Goal: Transaction & Acquisition: Purchase product/service

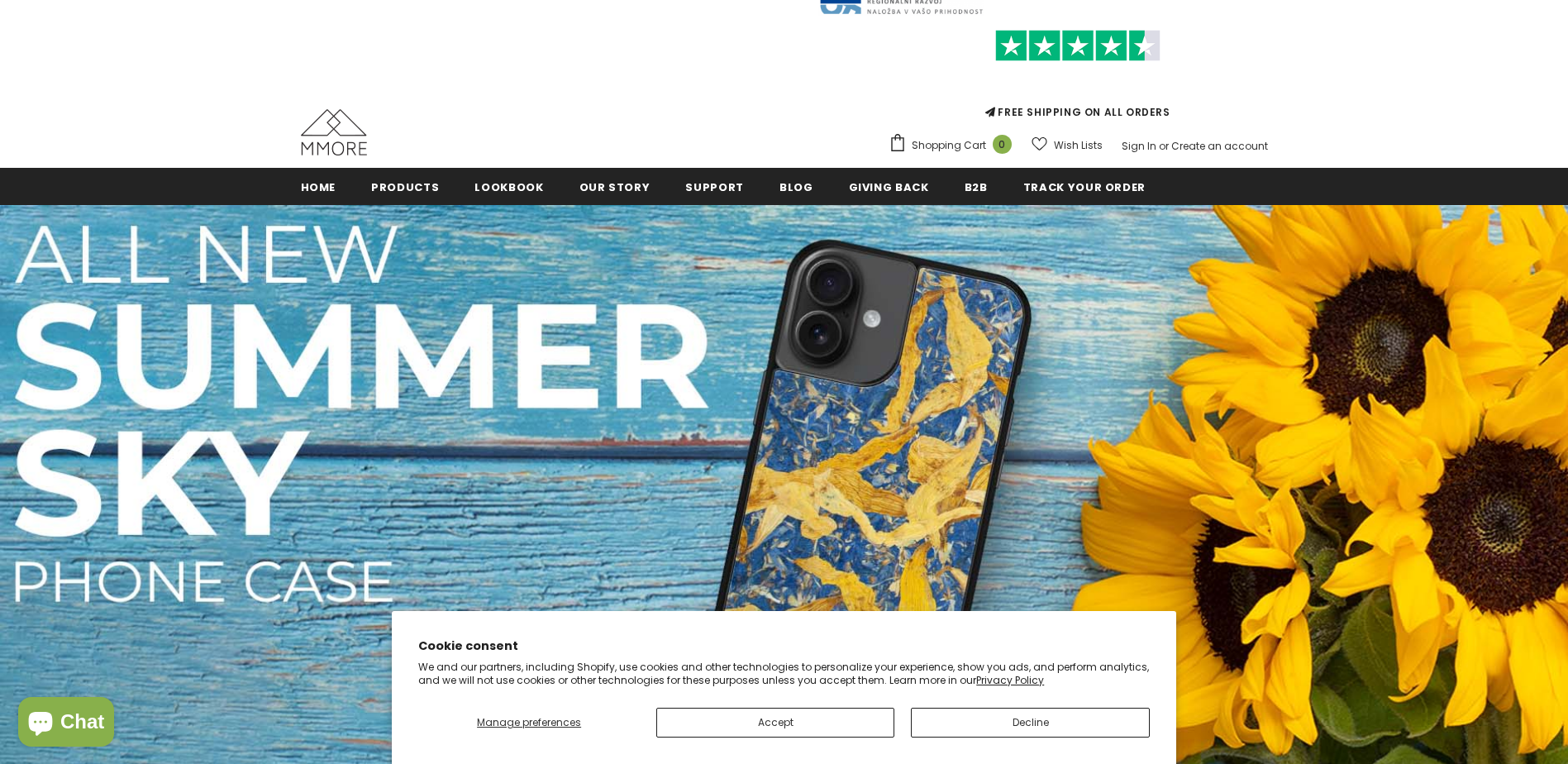
scroll to position [83, 0]
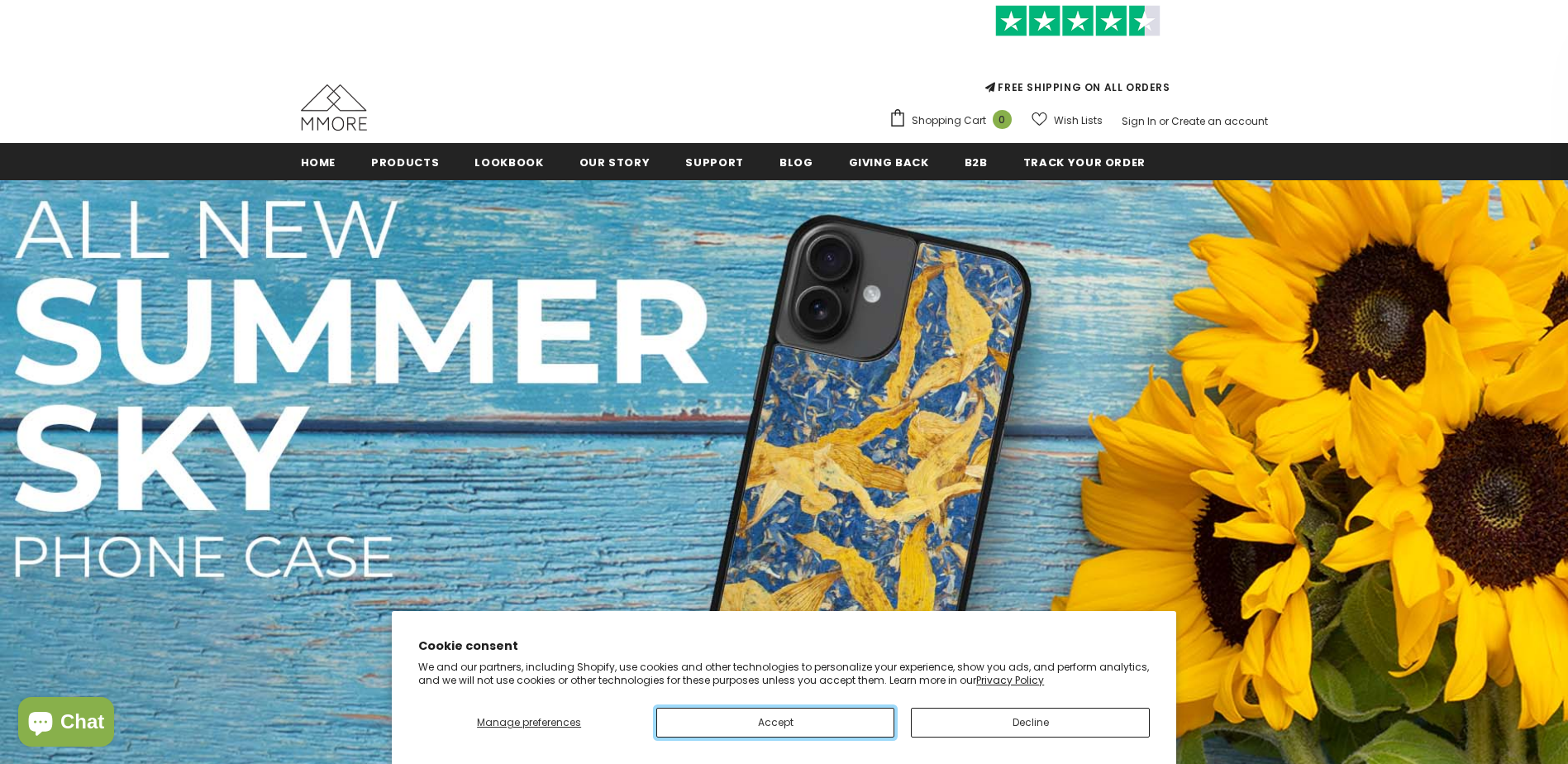
click at [855, 728] on button "Accept" at bounding box center [776, 722] width 238 height 29
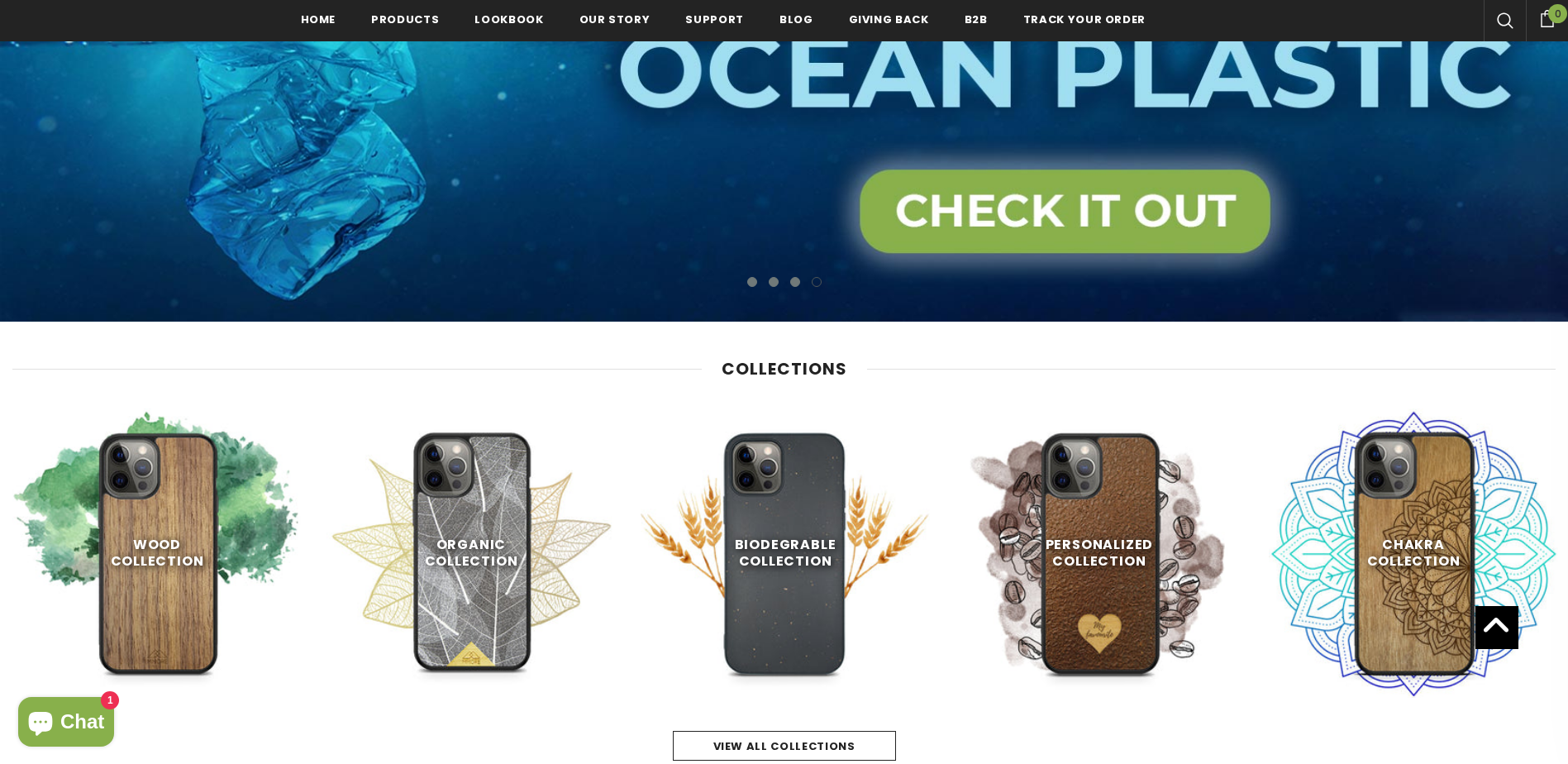
scroll to position [583, 0]
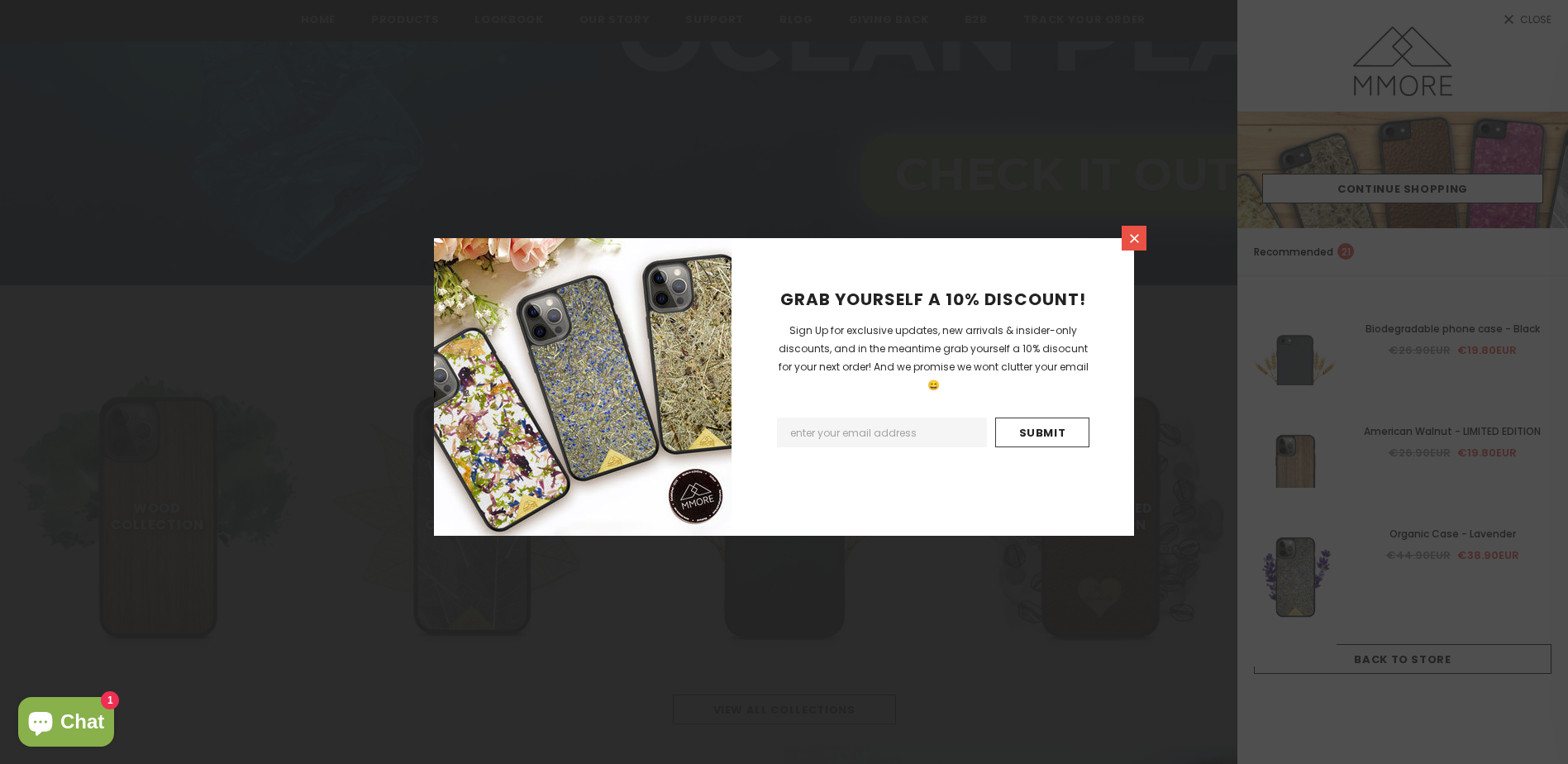
click at [1130, 240] on icon at bounding box center [1135, 239] width 14 height 14
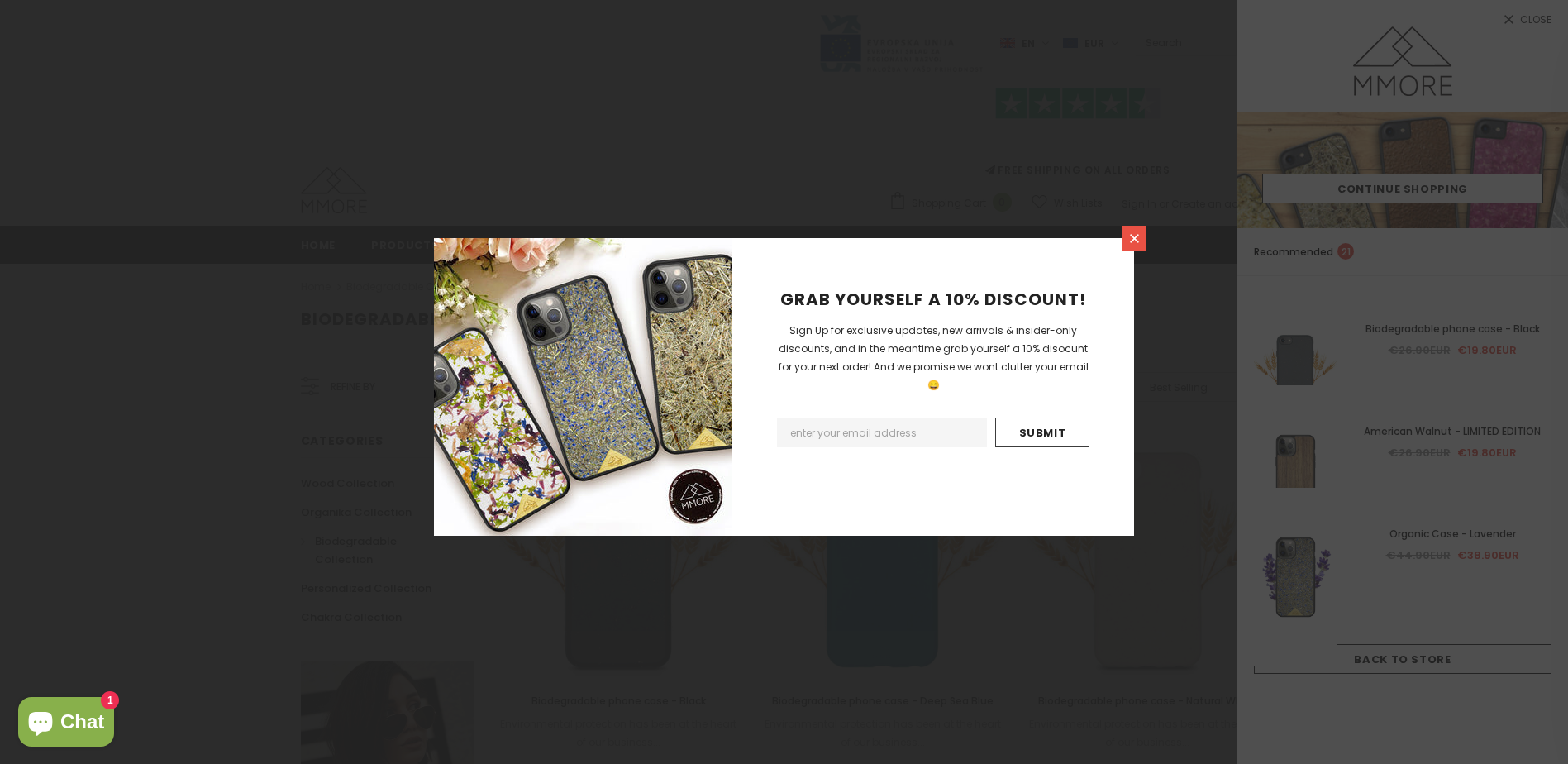
click at [1128, 240] on icon at bounding box center [1135, 239] width 14 height 14
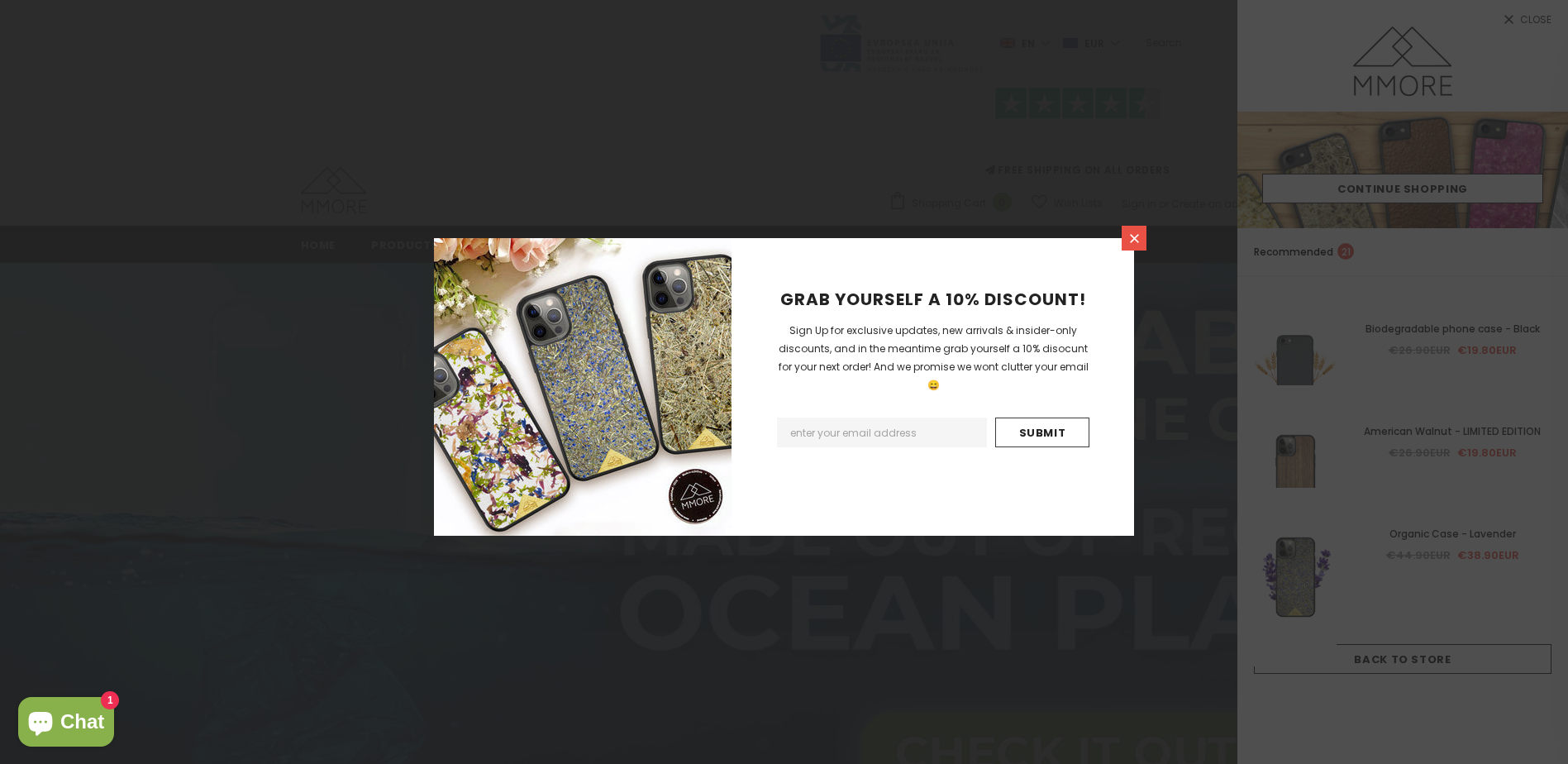
click at [1138, 239] on icon at bounding box center [1135, 239] width 14 height 14
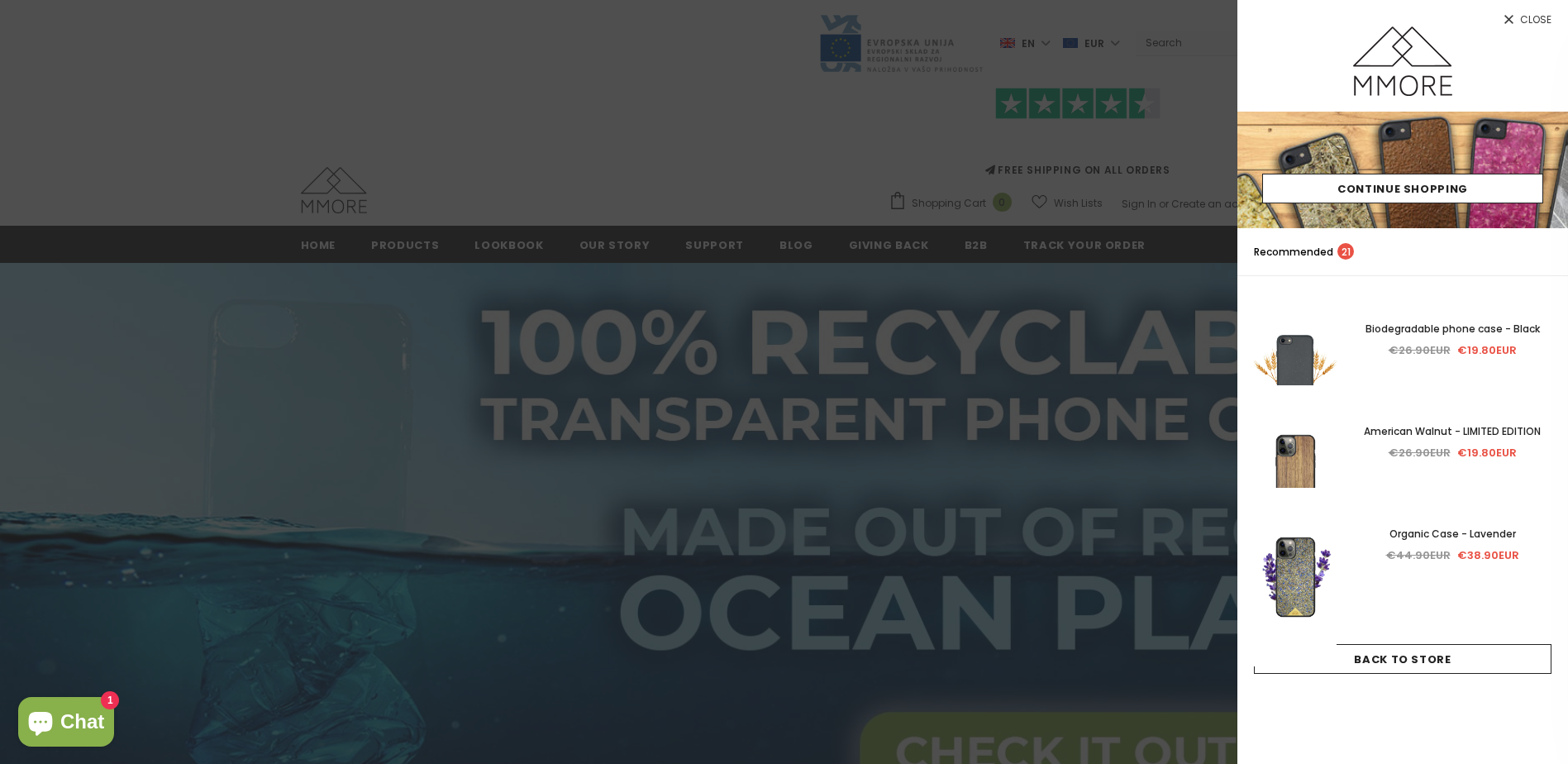
scroll to position [83, 0]
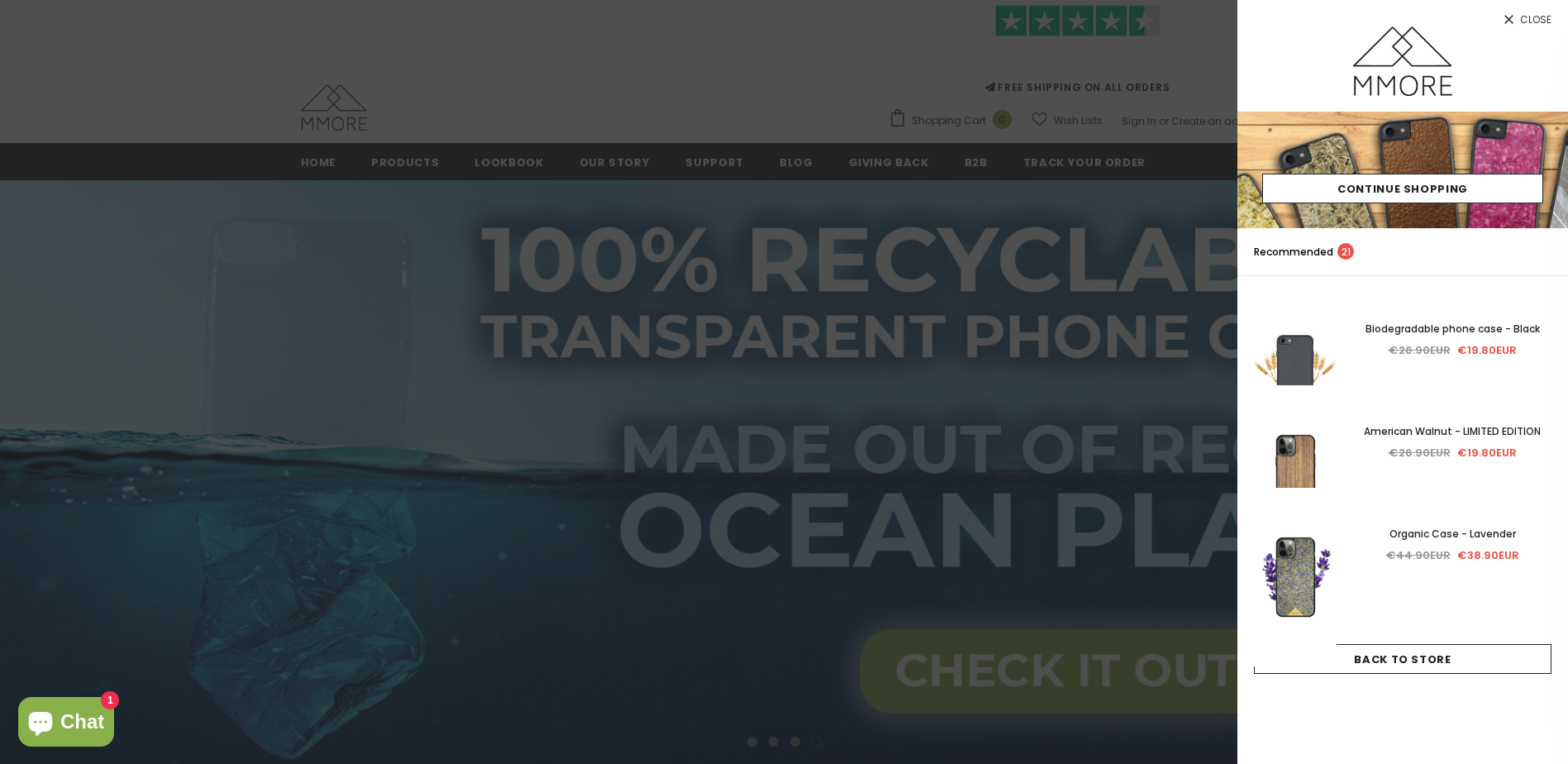
click at [1539, 11] on link "Close" at bounding box center [1403, 13] width 331 height 27
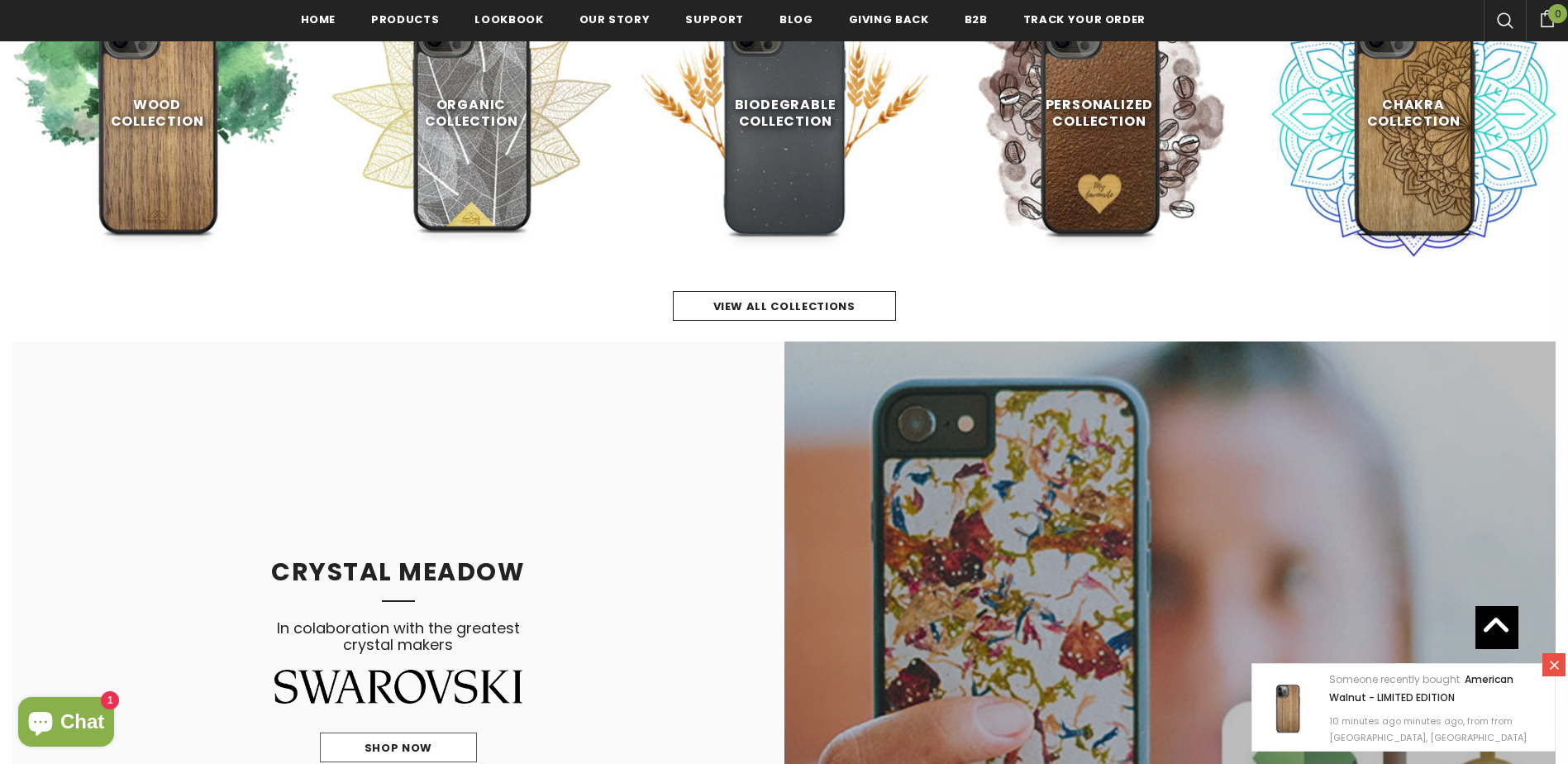
scroll to position [913, 0]
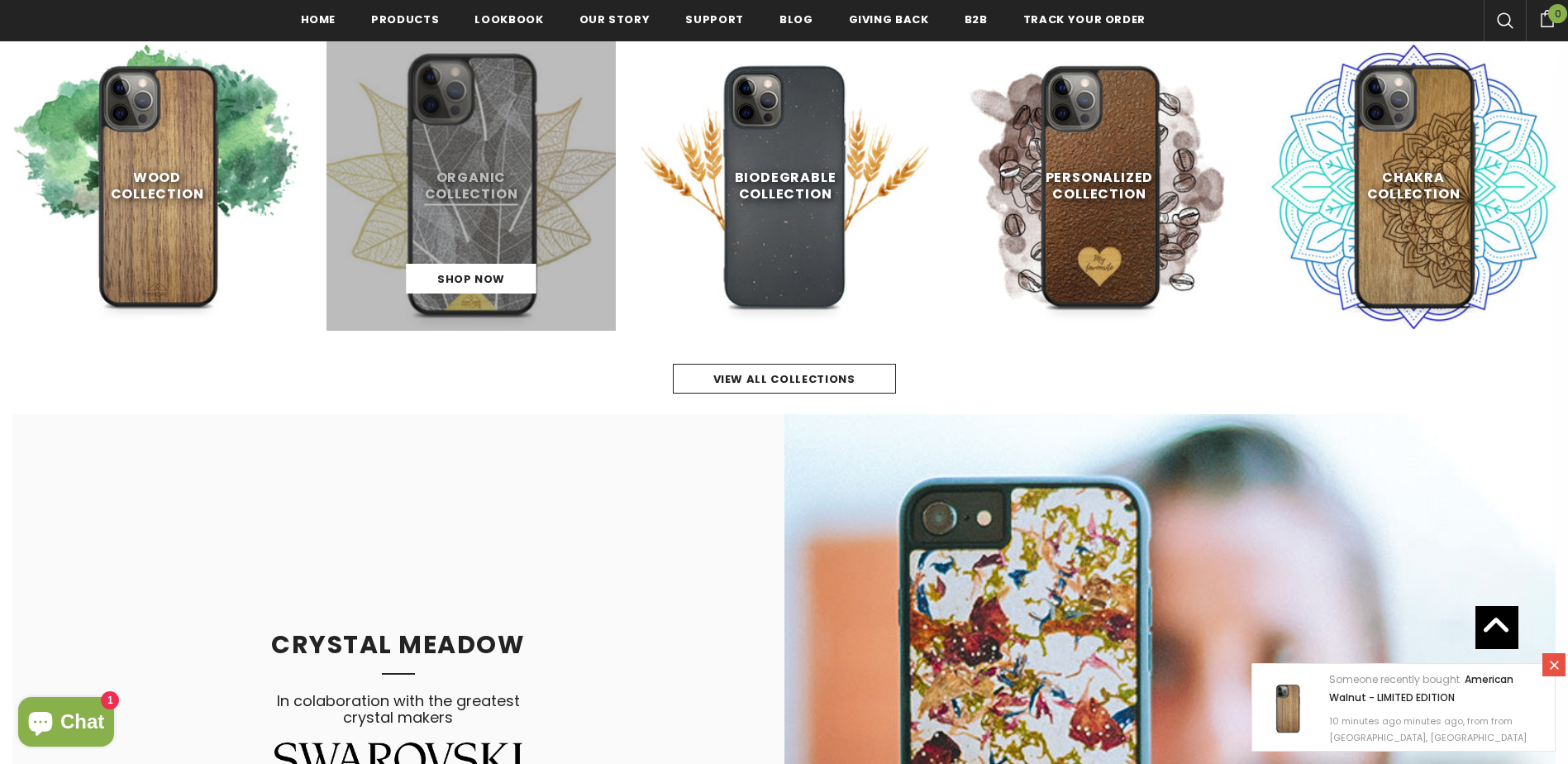
click at [485, 166] on link at bounding box center [472, 186] width 289 height 290
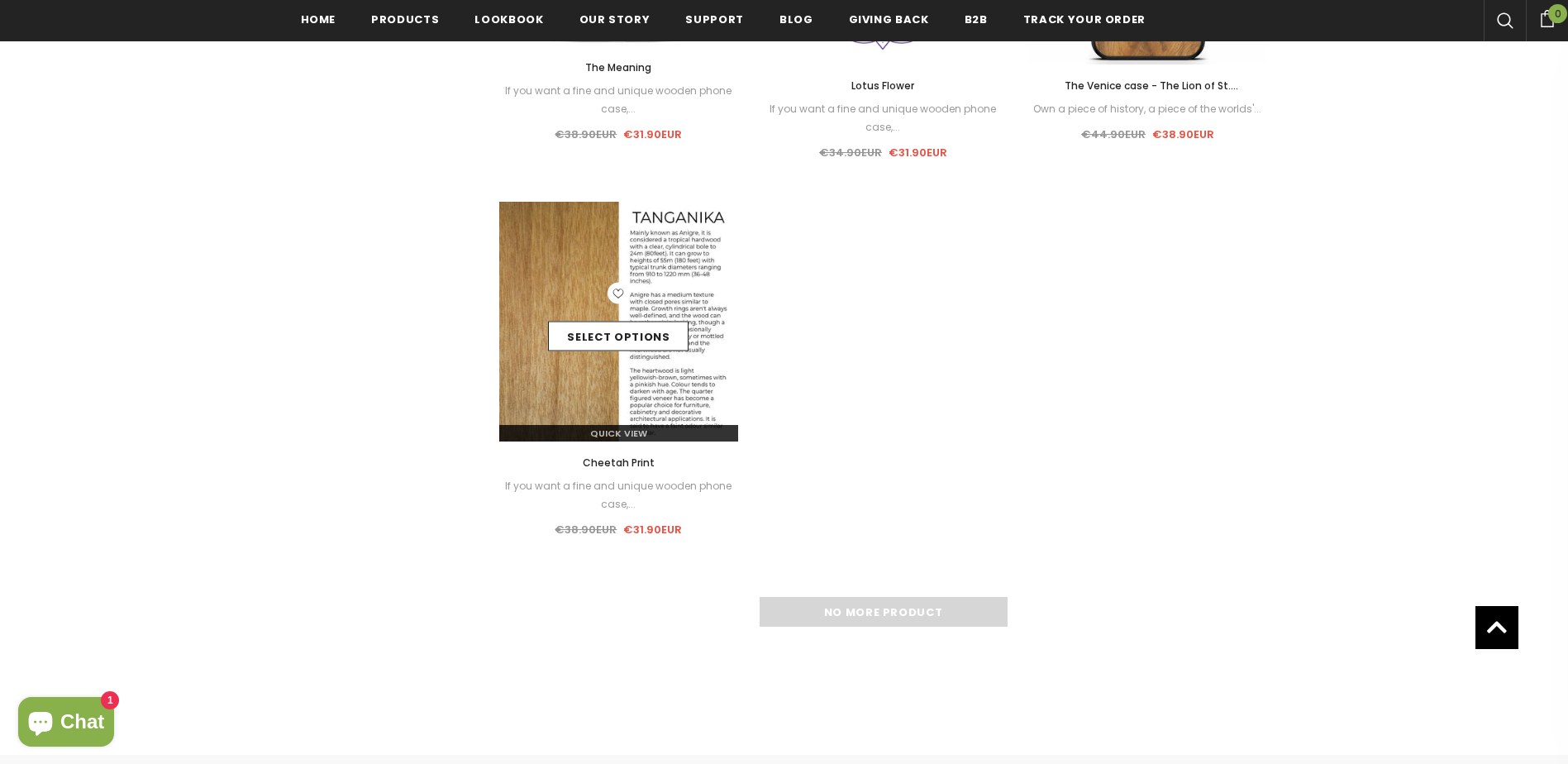
scroll to position [2485, 0]
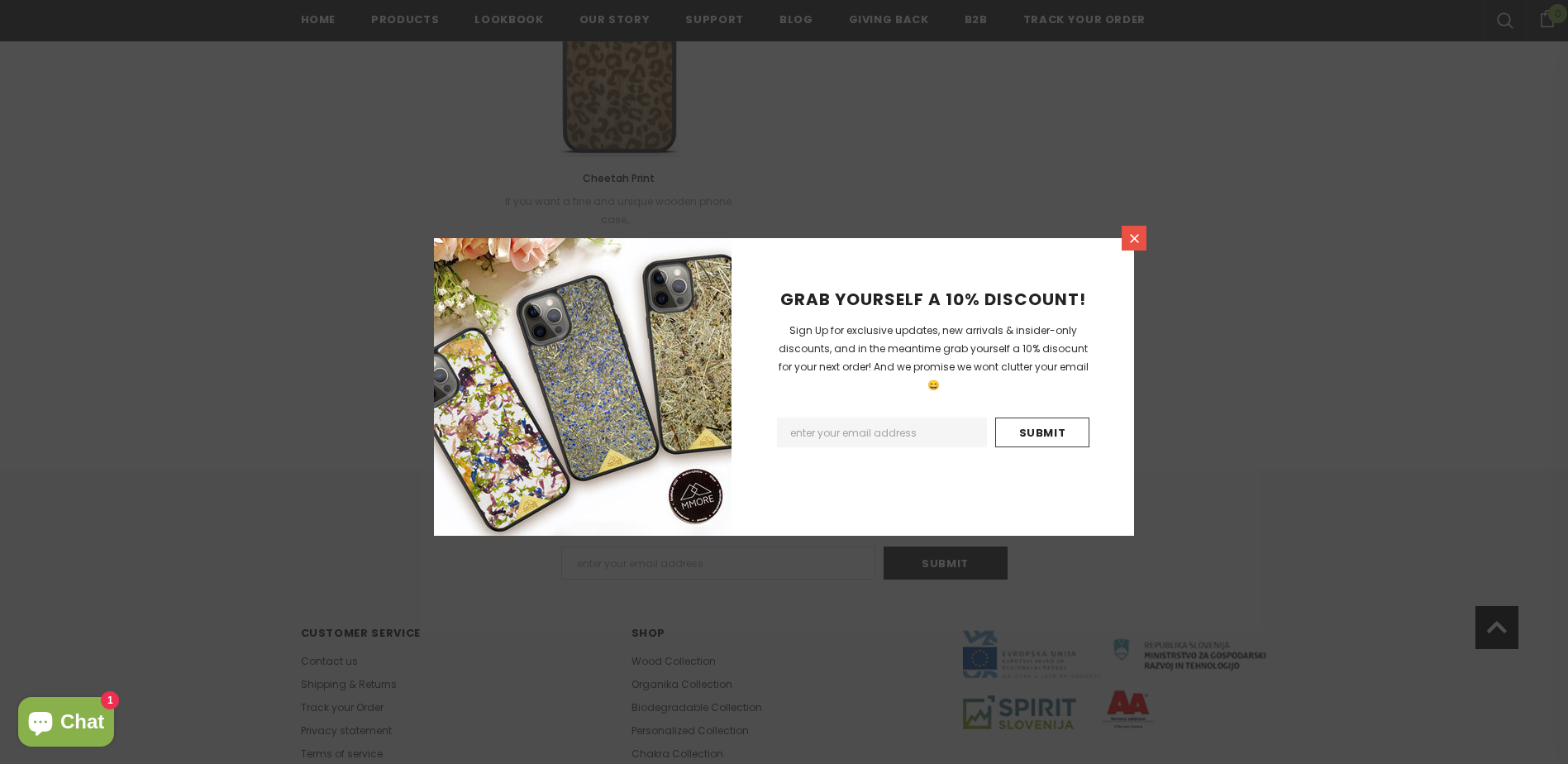
click at [1135, 232] on icon at bounding box center [1135, 239] width 14 height 14
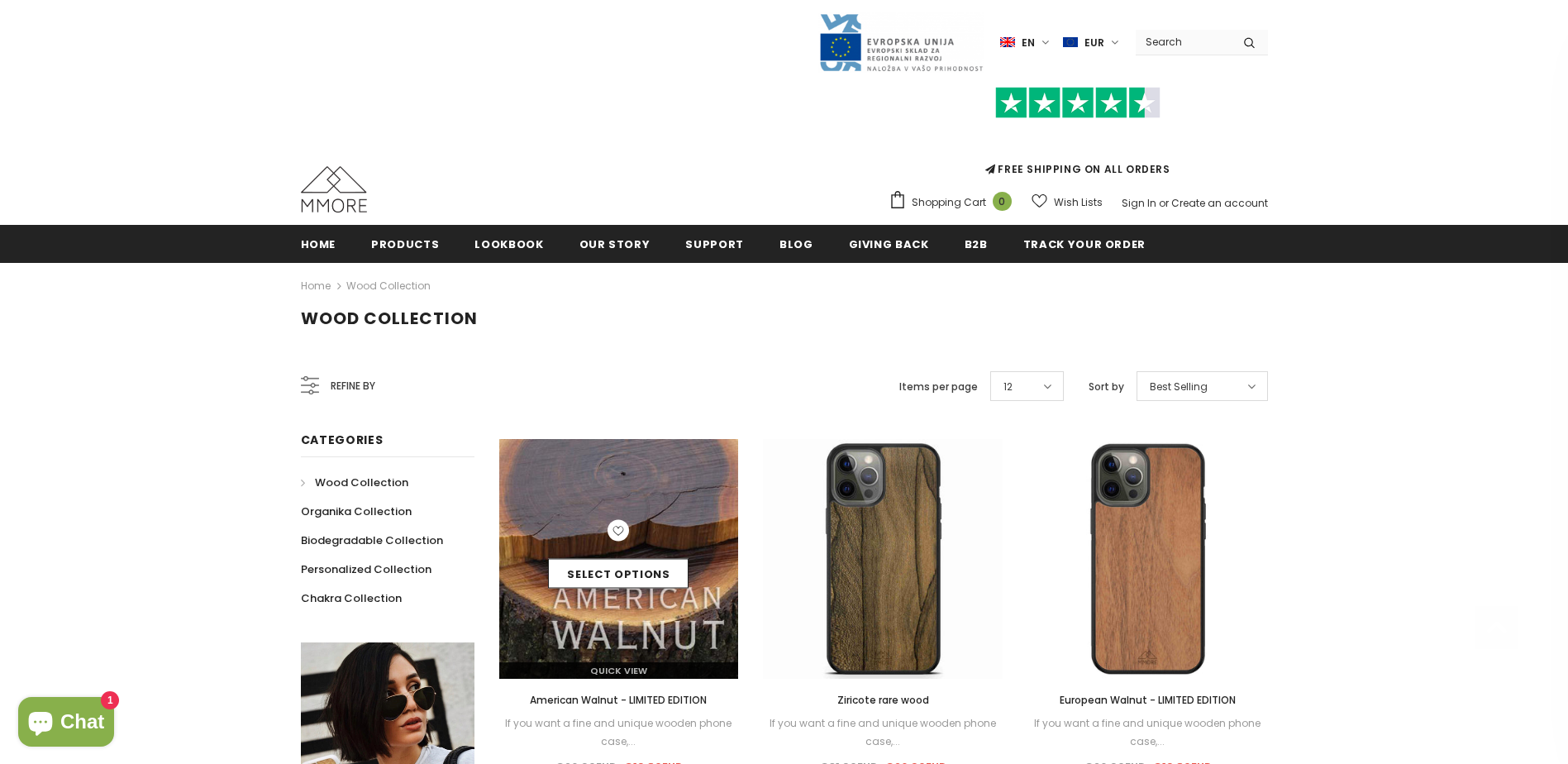
scroll to position [0, 0]
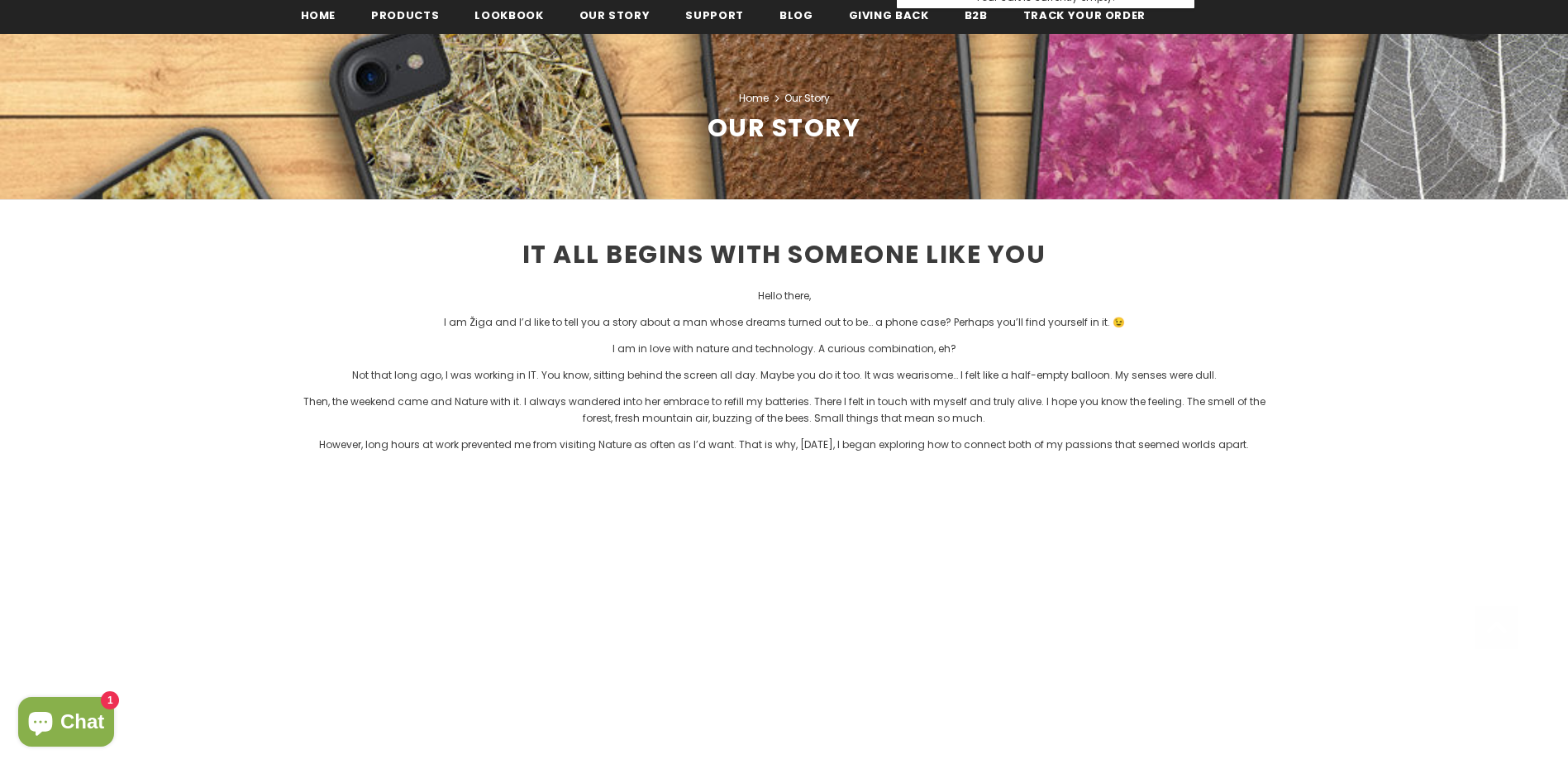
scroll to position [248, 0]
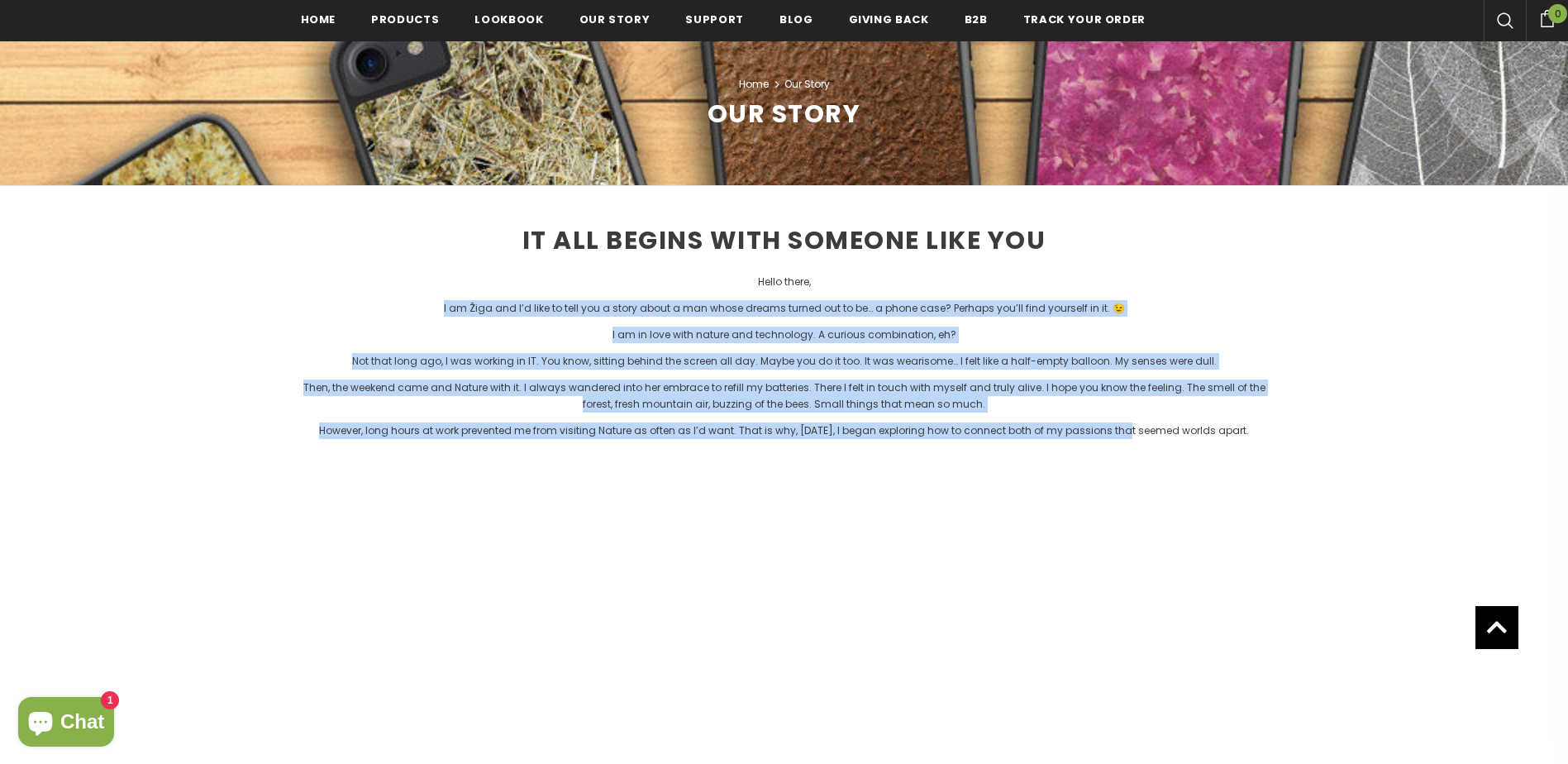
drag, startPoint x: 520, startPoint y: 319, endPoint x: 1262, endPoint y: 448, distance: 753.1
click at [1117, 423] on div "IT ALL BEGINS WITH SOMEONE LIKE YOU Hello there, I am Žiga and I’d like to tell…" at bounding box center [784, 542] width 968 height 713
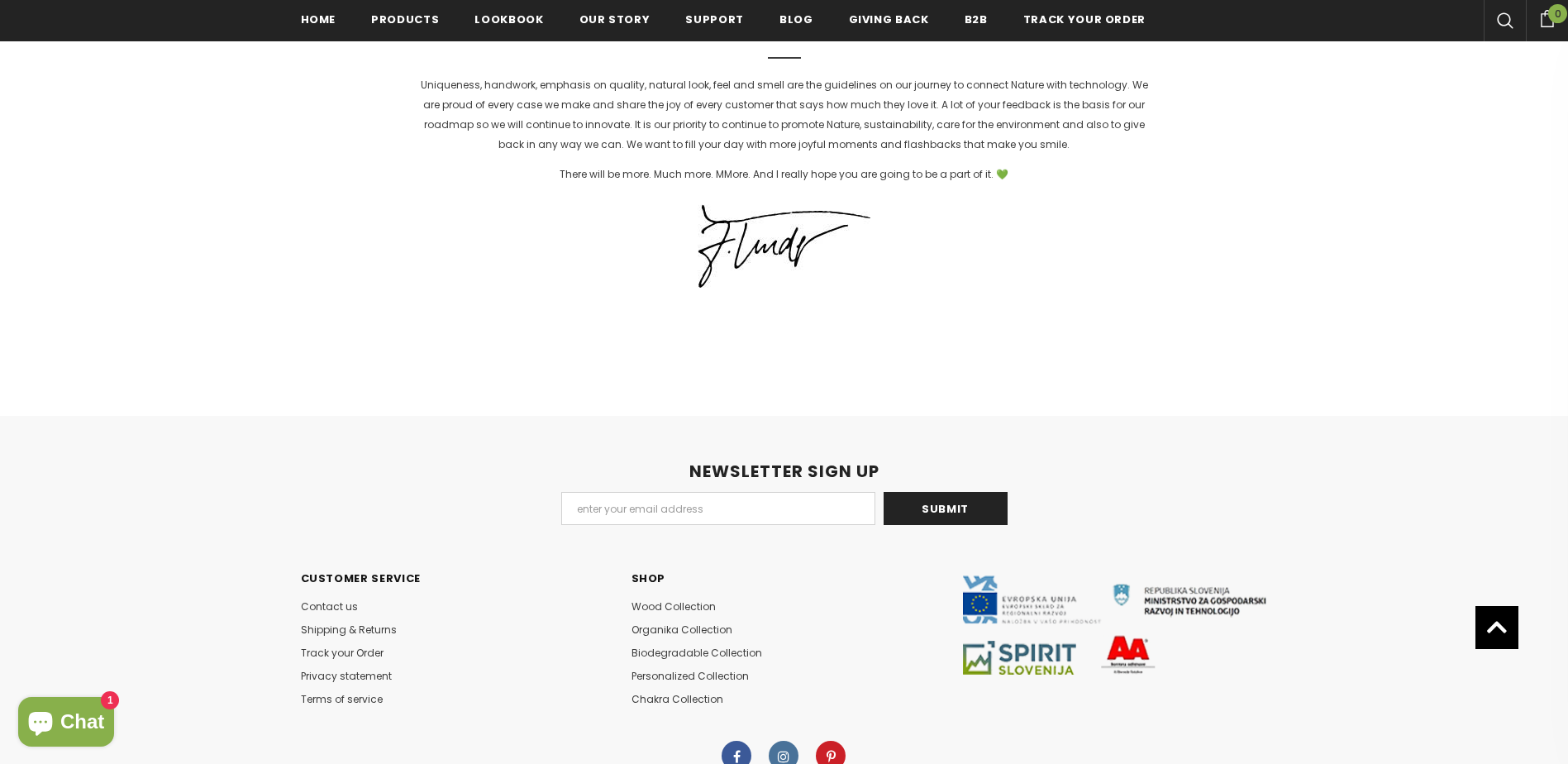
scroll to position [4233, 0]
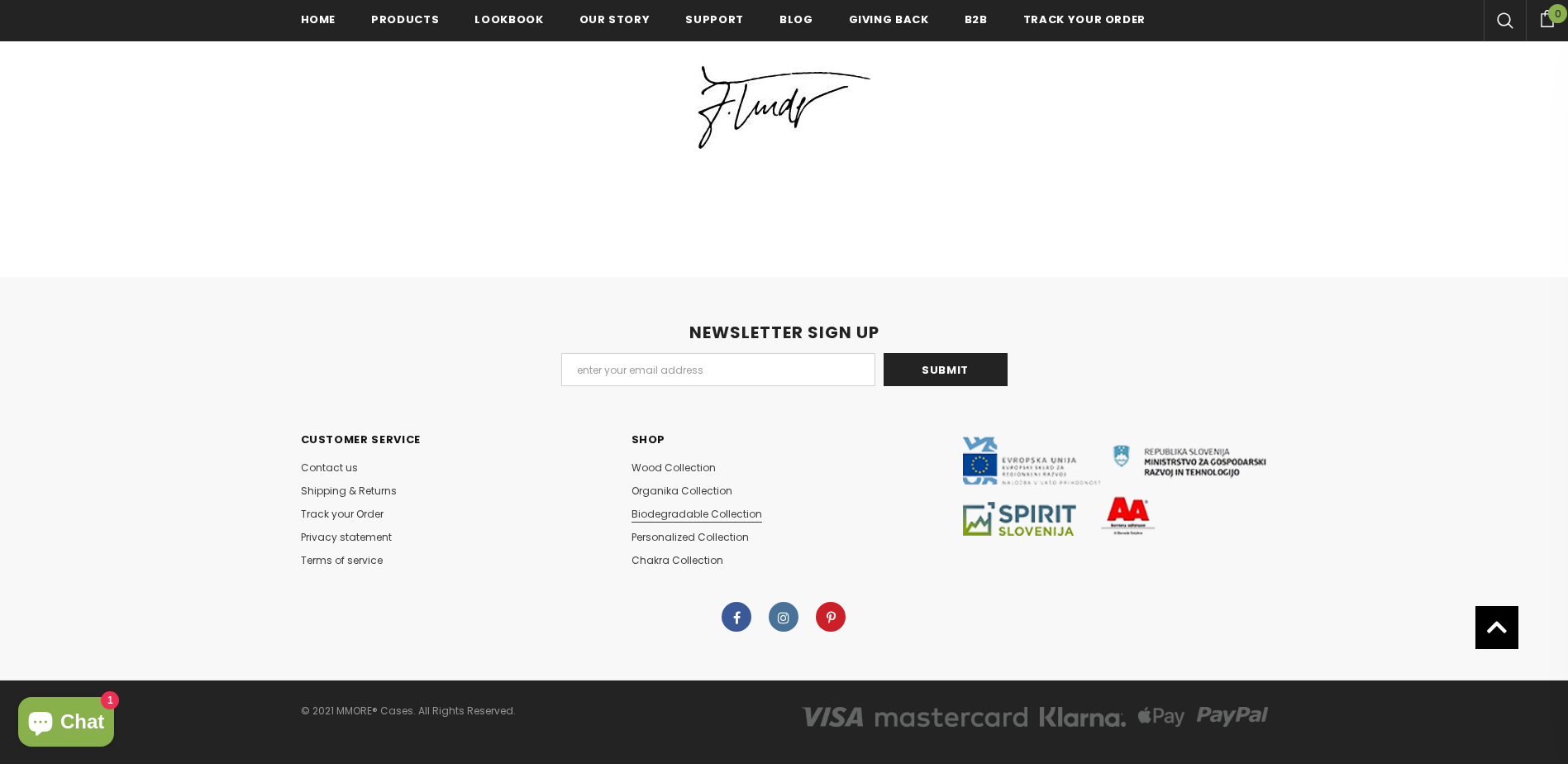
click at [702, 507] on span "Biodegradable Collection" at bounding box center [697, 514] width 130 height 14
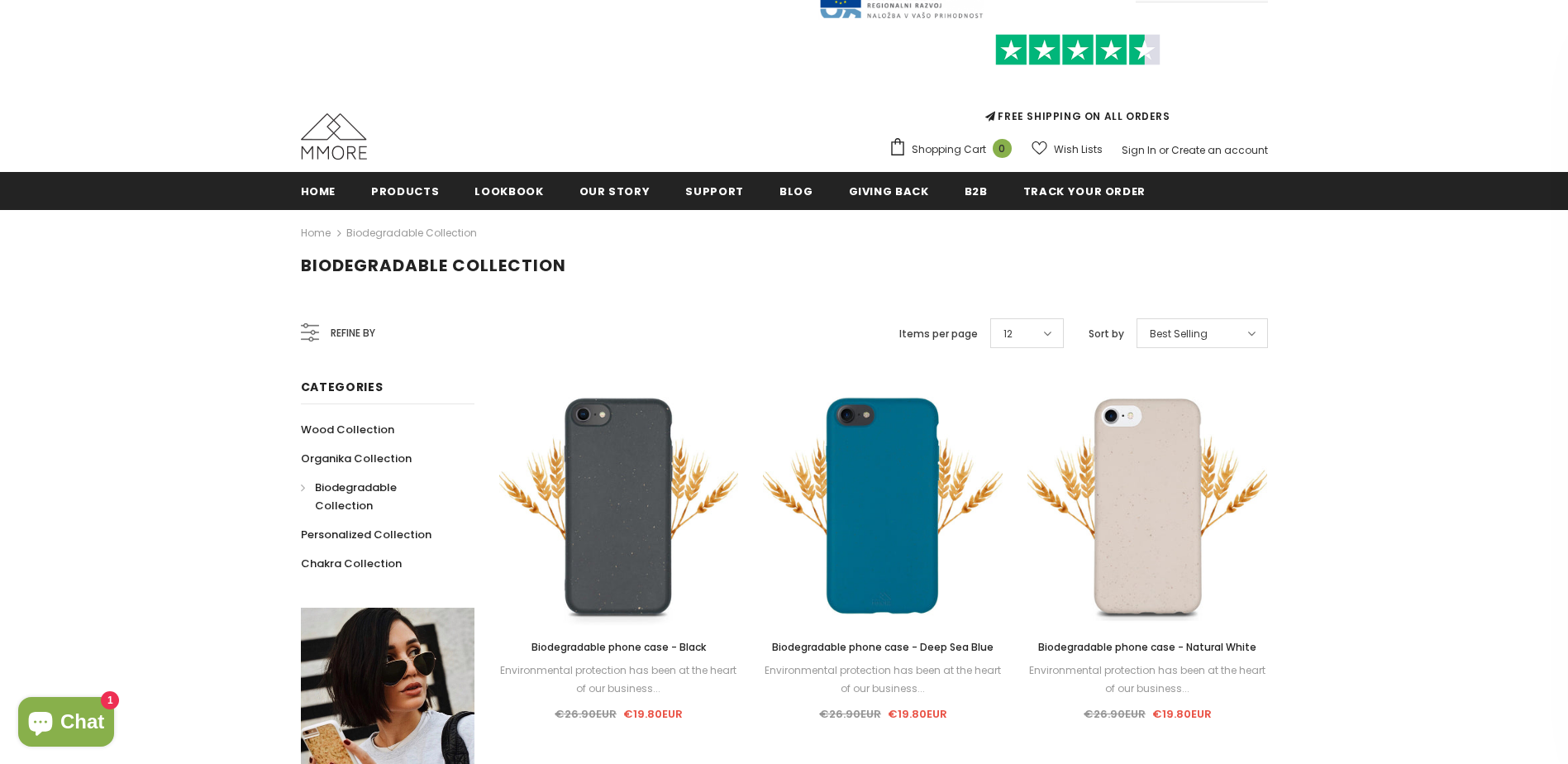
scroll to position [83, 0]
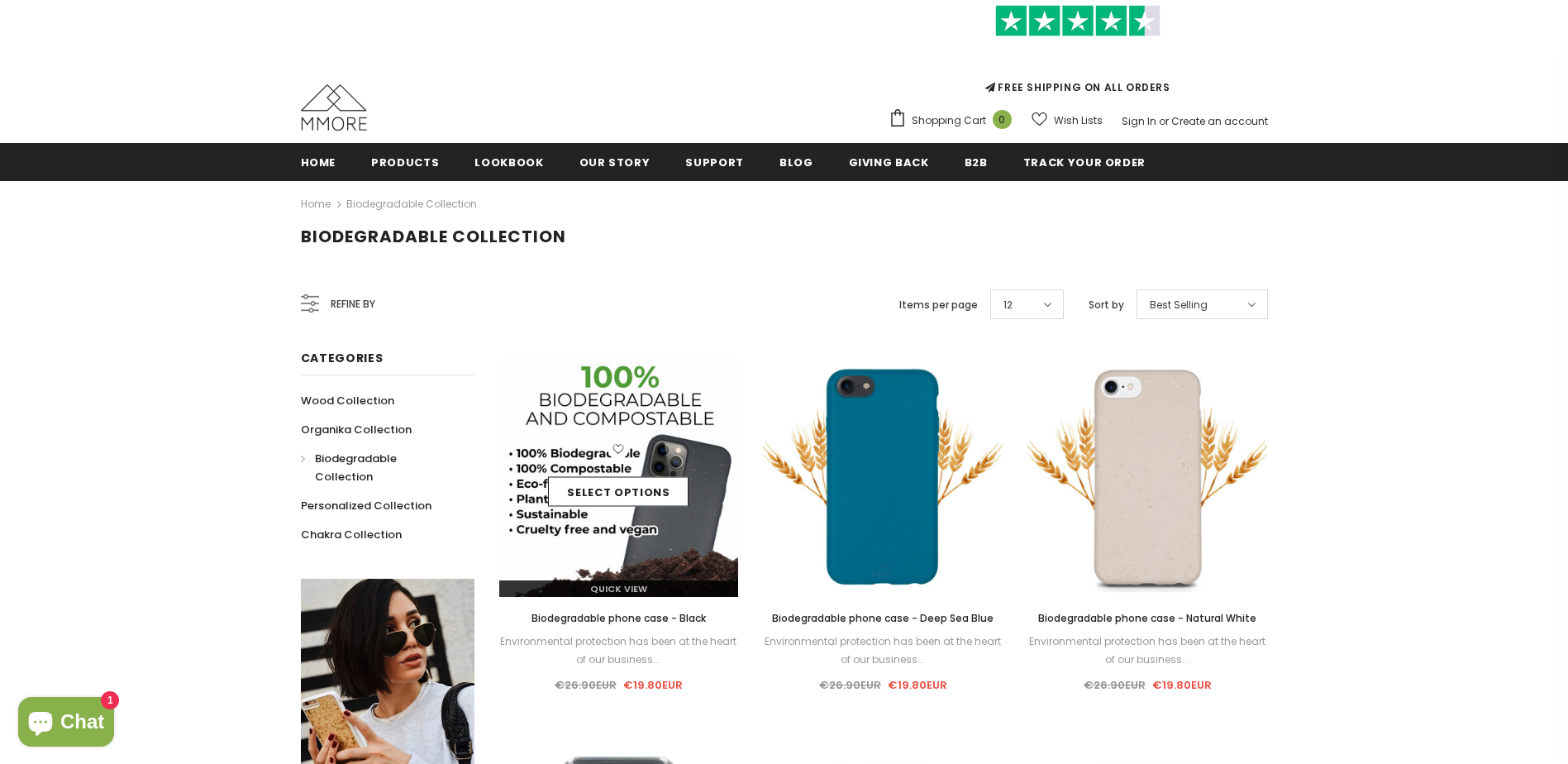
click at [652, 441] on div "Select options" at bounding box center [619, 477] width 239 height 79
click at [647, 539] on img at bounding box center [619, 477] width 239 height 239
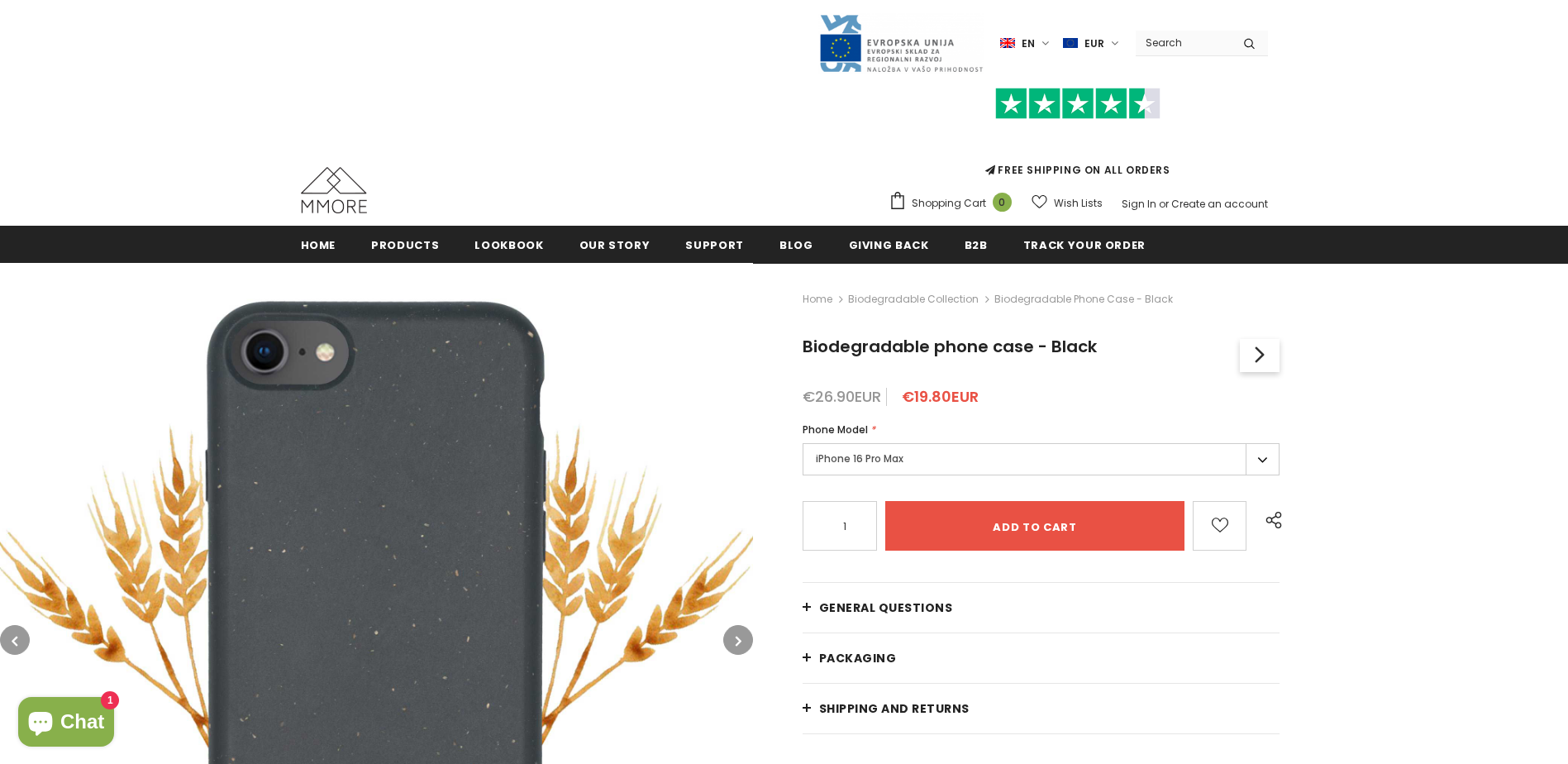
scroll to position [331, 0]
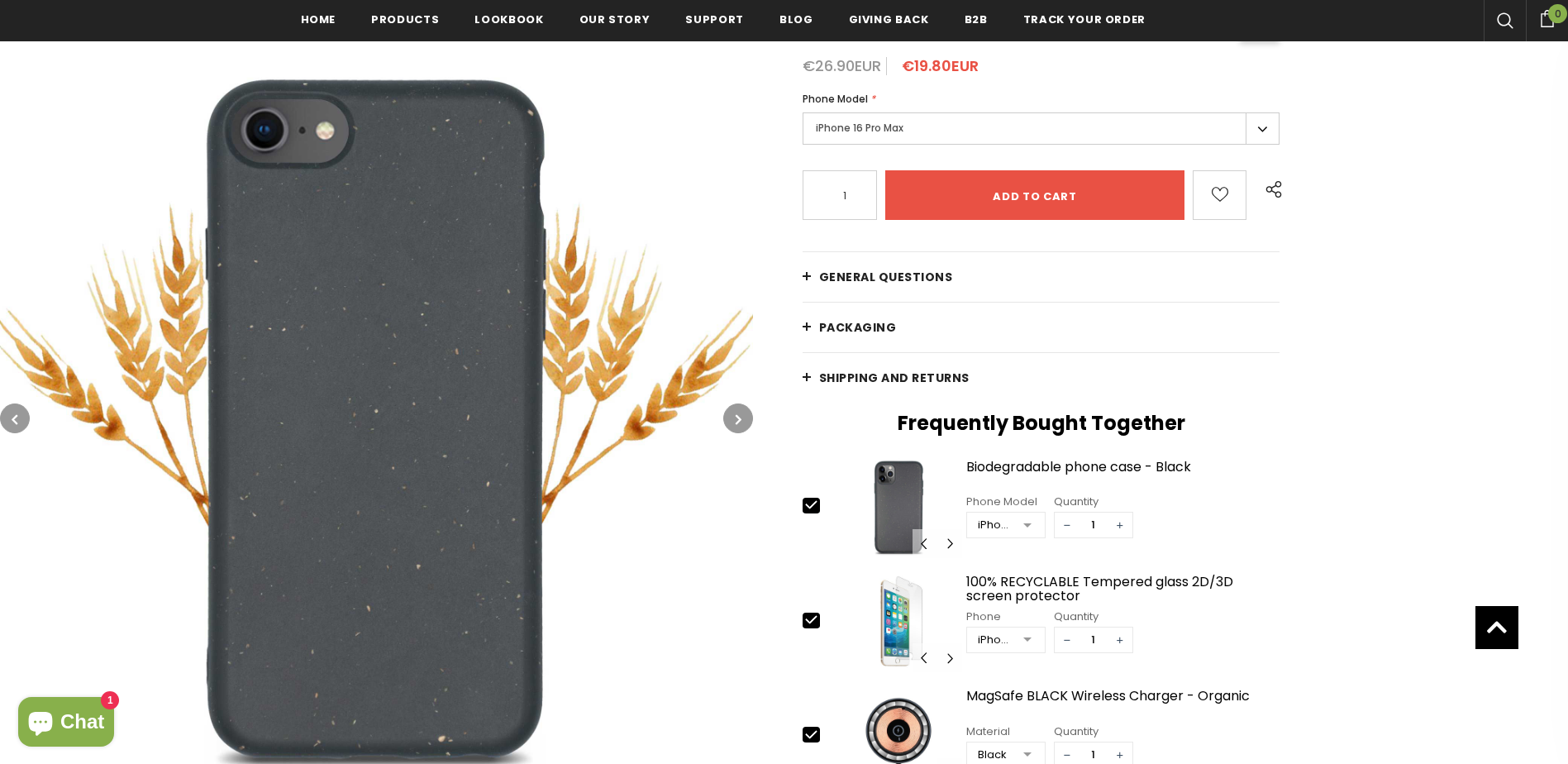
click at [912, 278] on span "General Questions" at bounding box center [886, 277] width 134 height 17
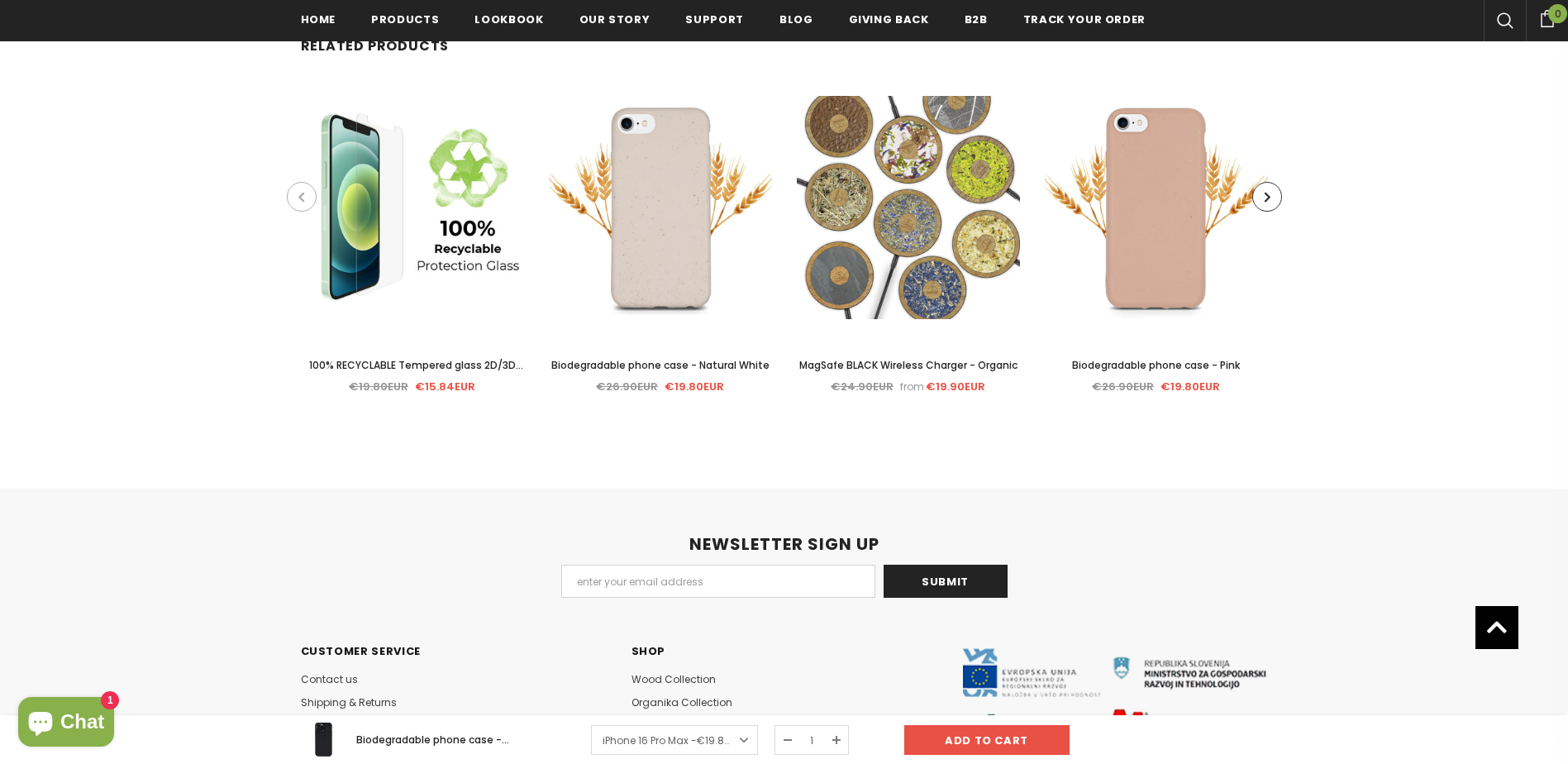
scroll to position [5131, 0]
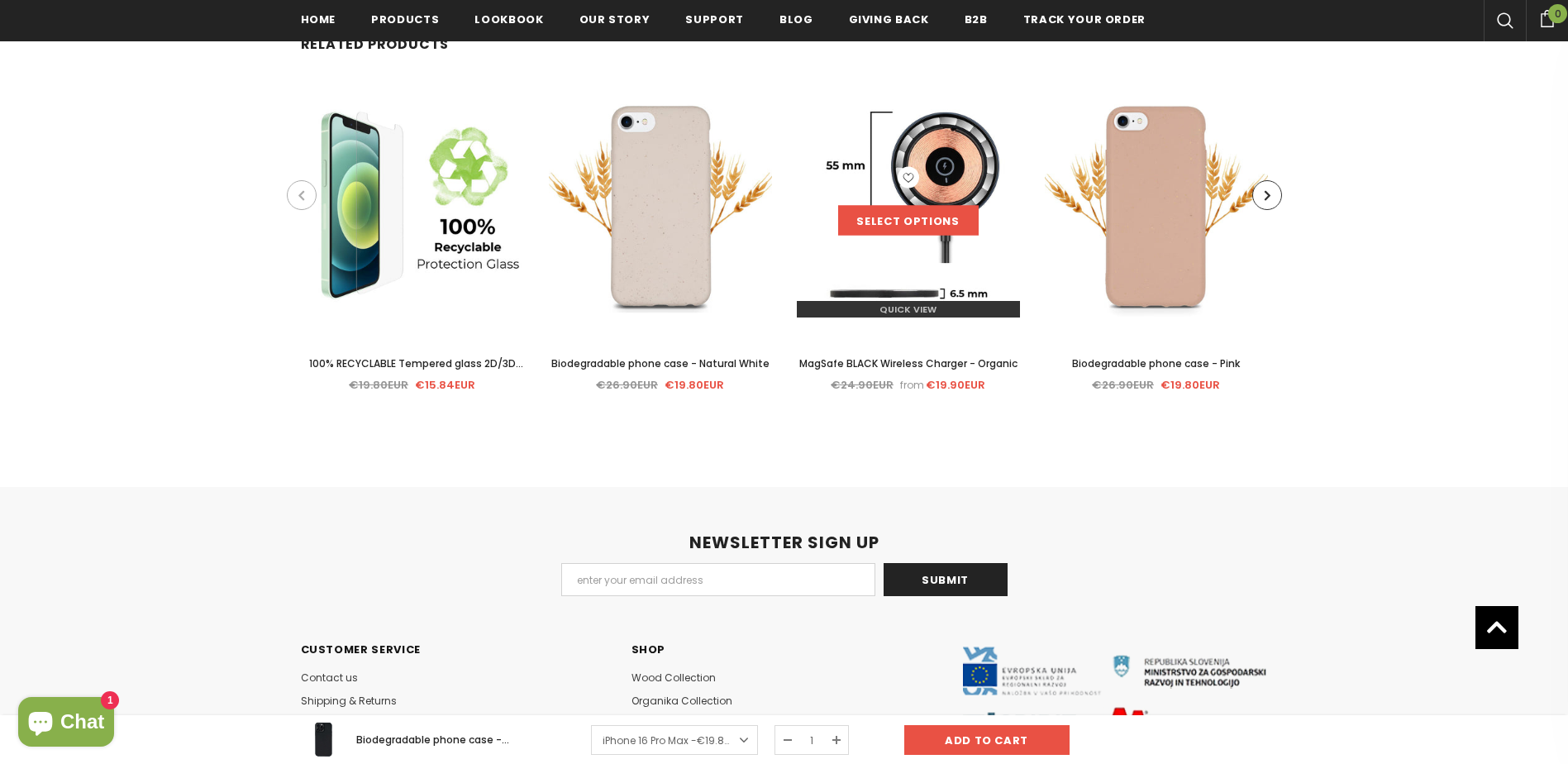
click at [913, 230] on link "Select options" at bounding box center [908, 220] width 140 height 29
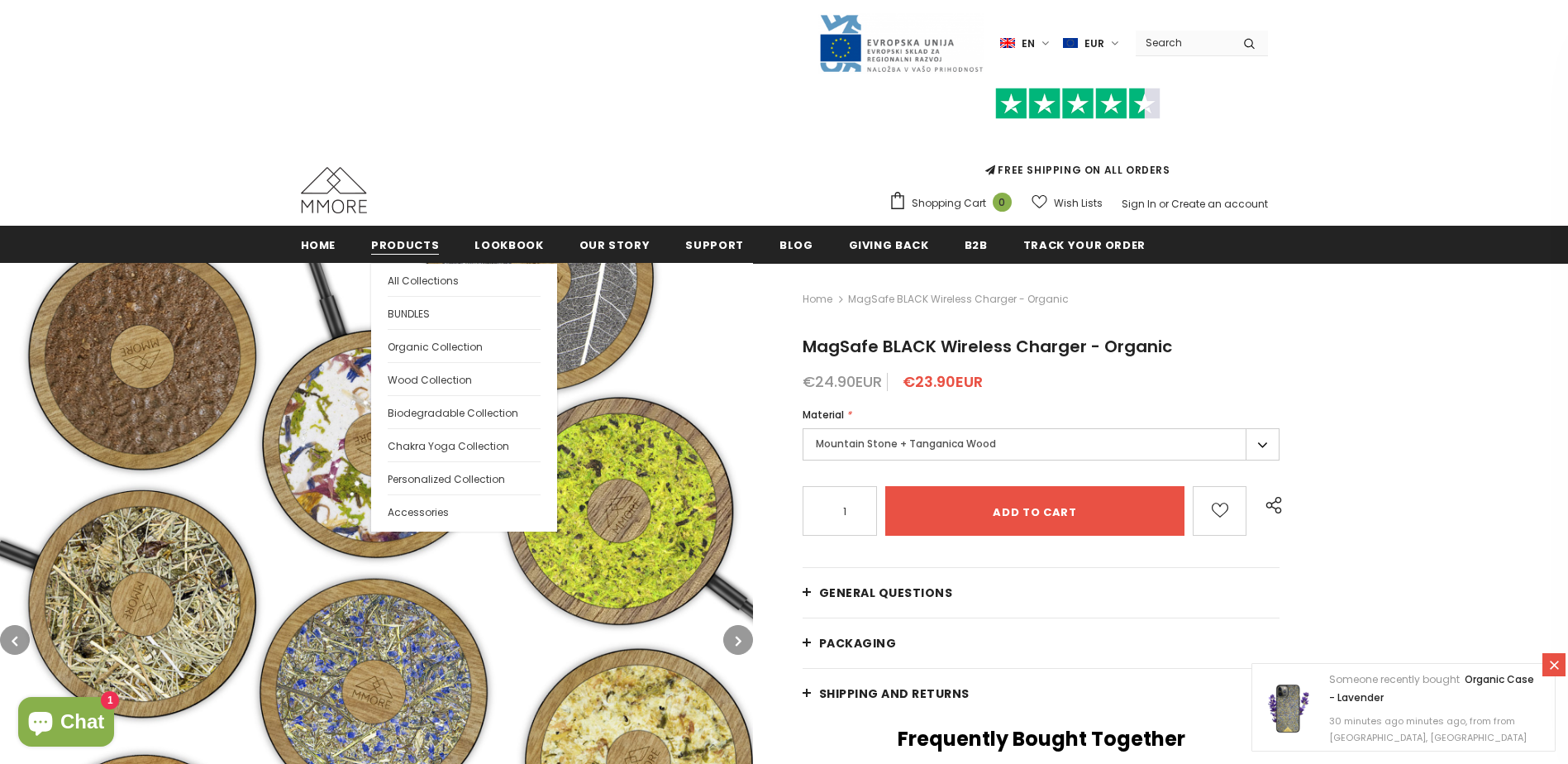
click at [384, 238] on span "Products" at bounding box center [405, 246] width 68 height 16
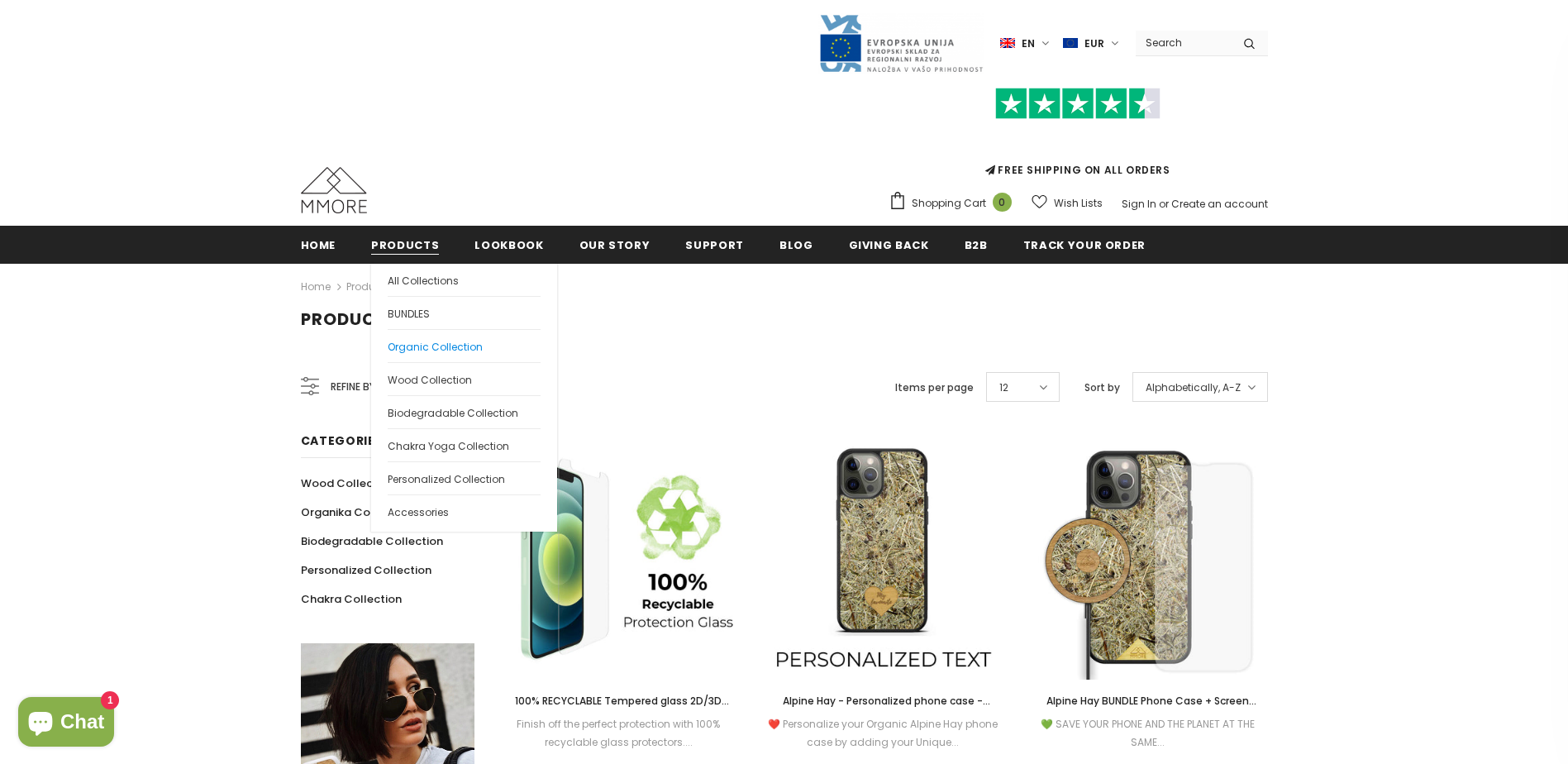
click at [432, 344] on span "Organic Collection" at bounding box center [435, 347] width 95 height 14
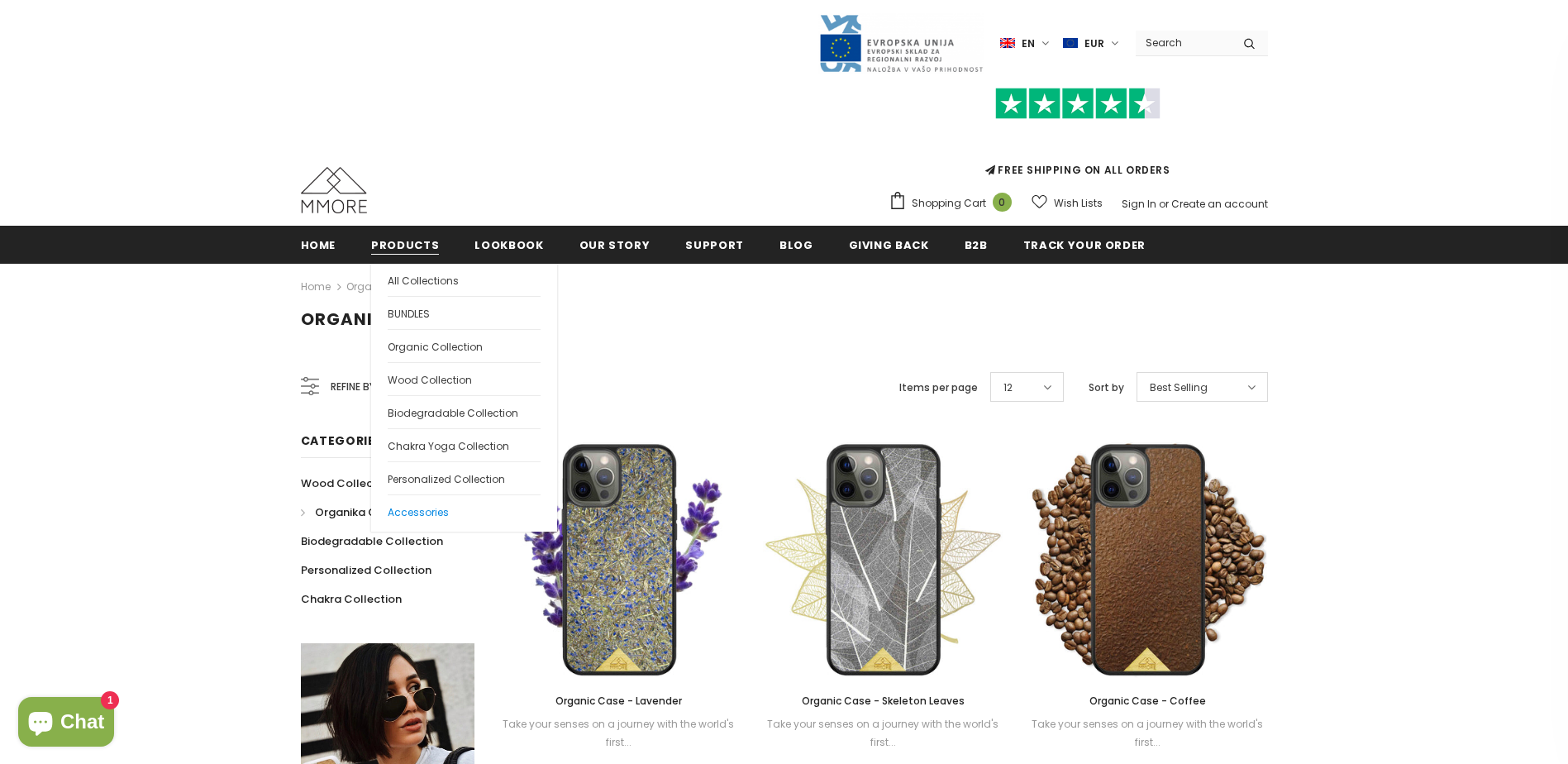
click at [398, 511] on span "Accessories" at bounding box center [418, 512] width 61 height 14
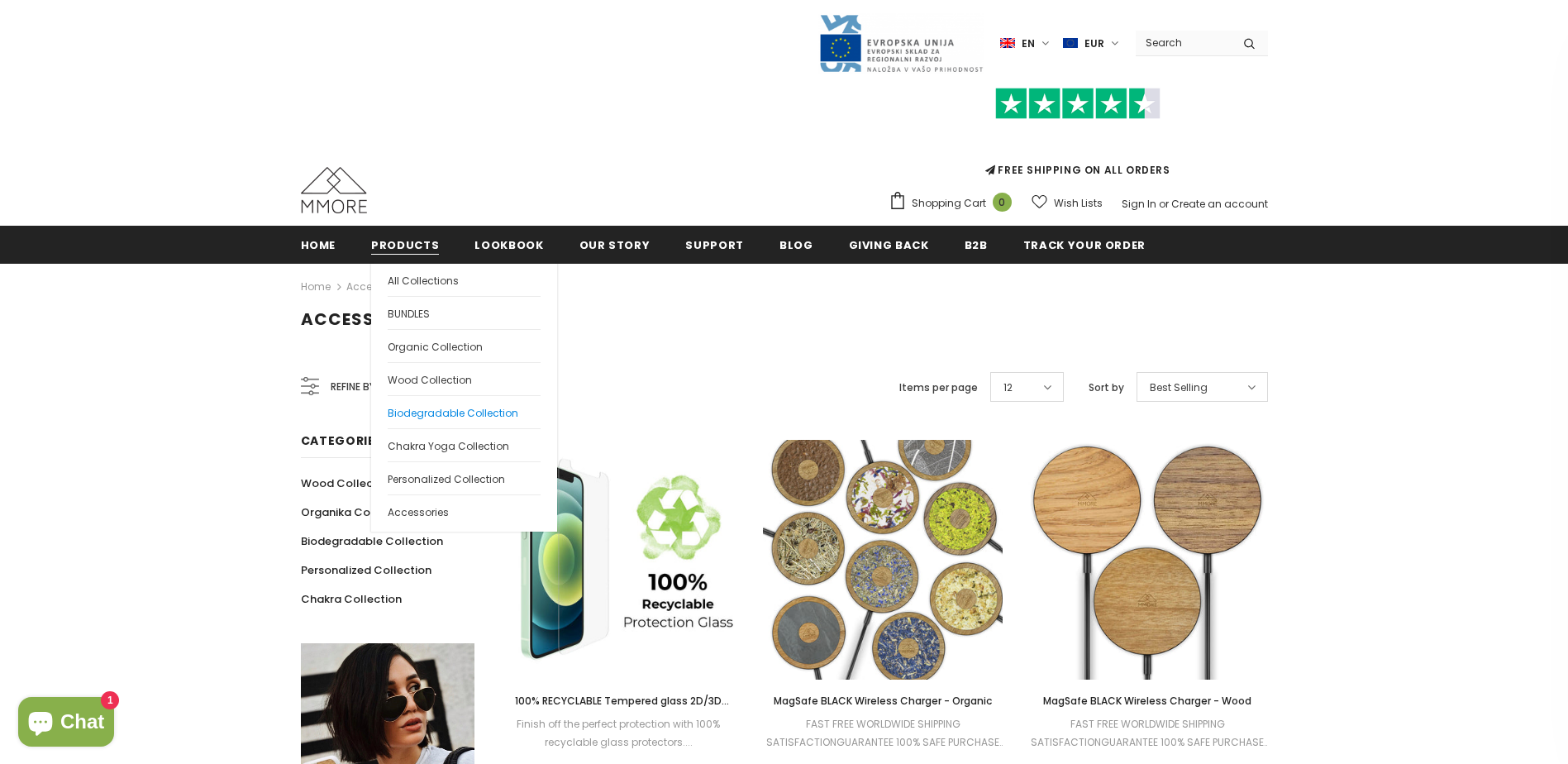
click at [413, 411] on span "Biodegradable Collection" at bounding box center [453, 413] width 130 height 14
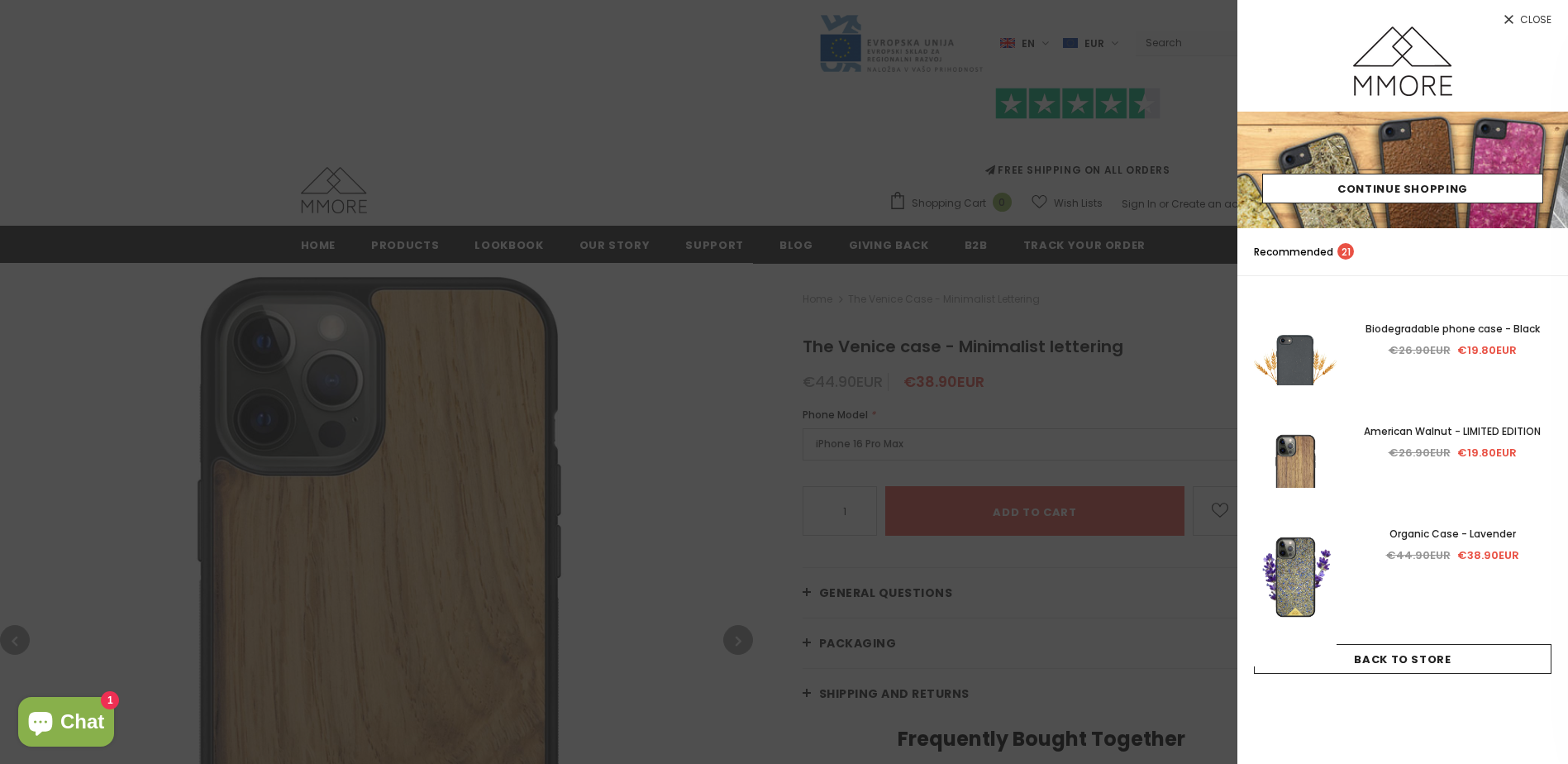
click at [1551, 17] on span "Close" at bounding box center [1536, 20] width 31 height 10
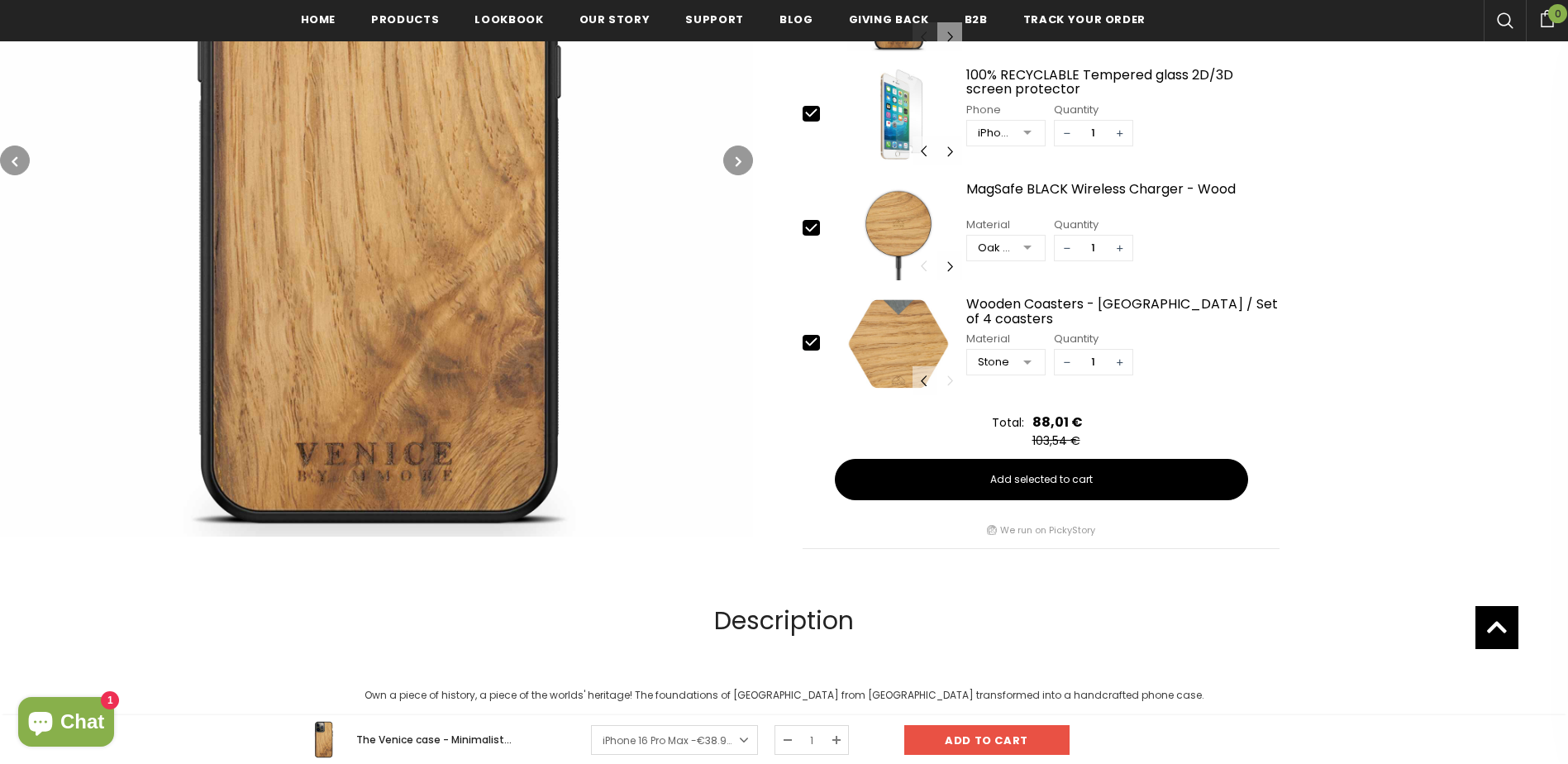
scroll to position [248, 0]
